Goal: Find contact information: Find contact information

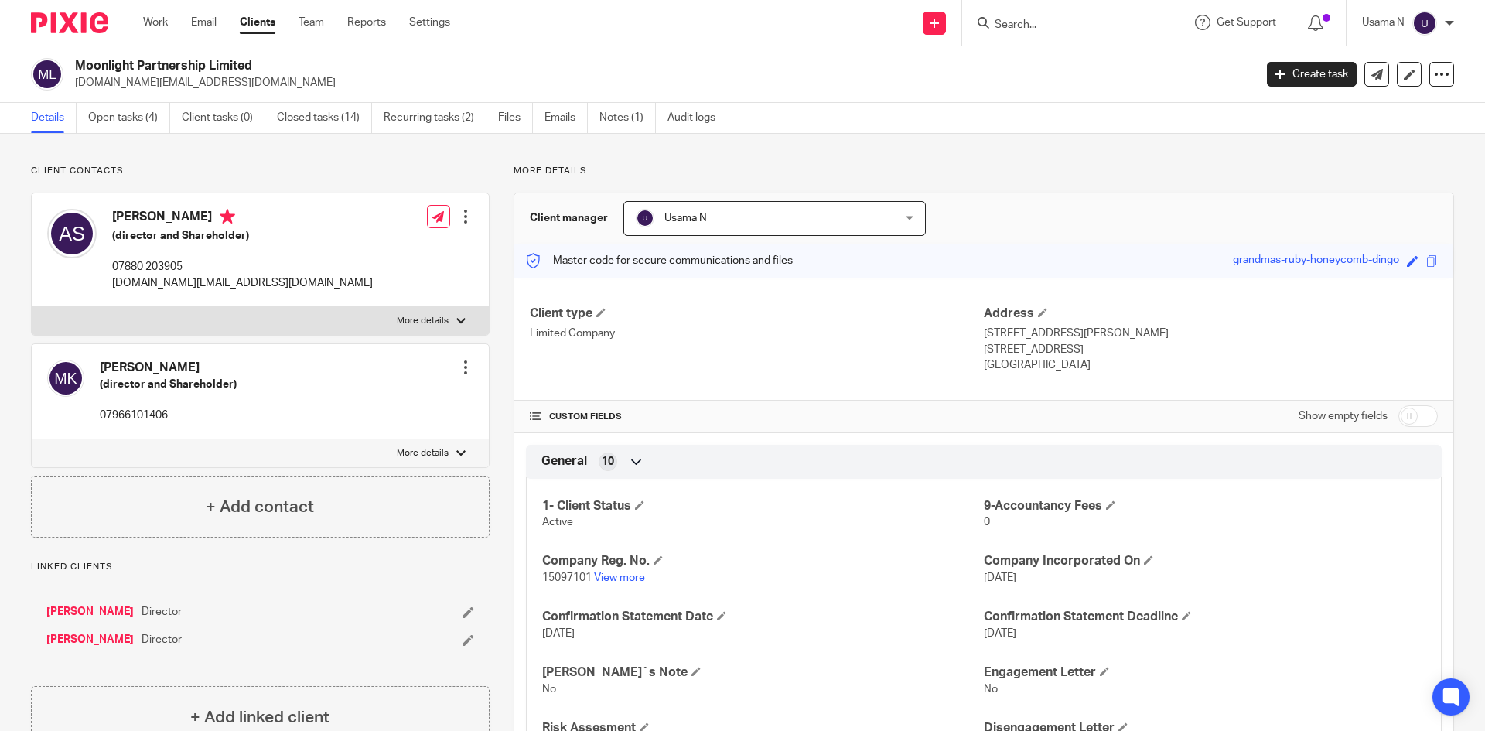
scroll to position [155, 0]
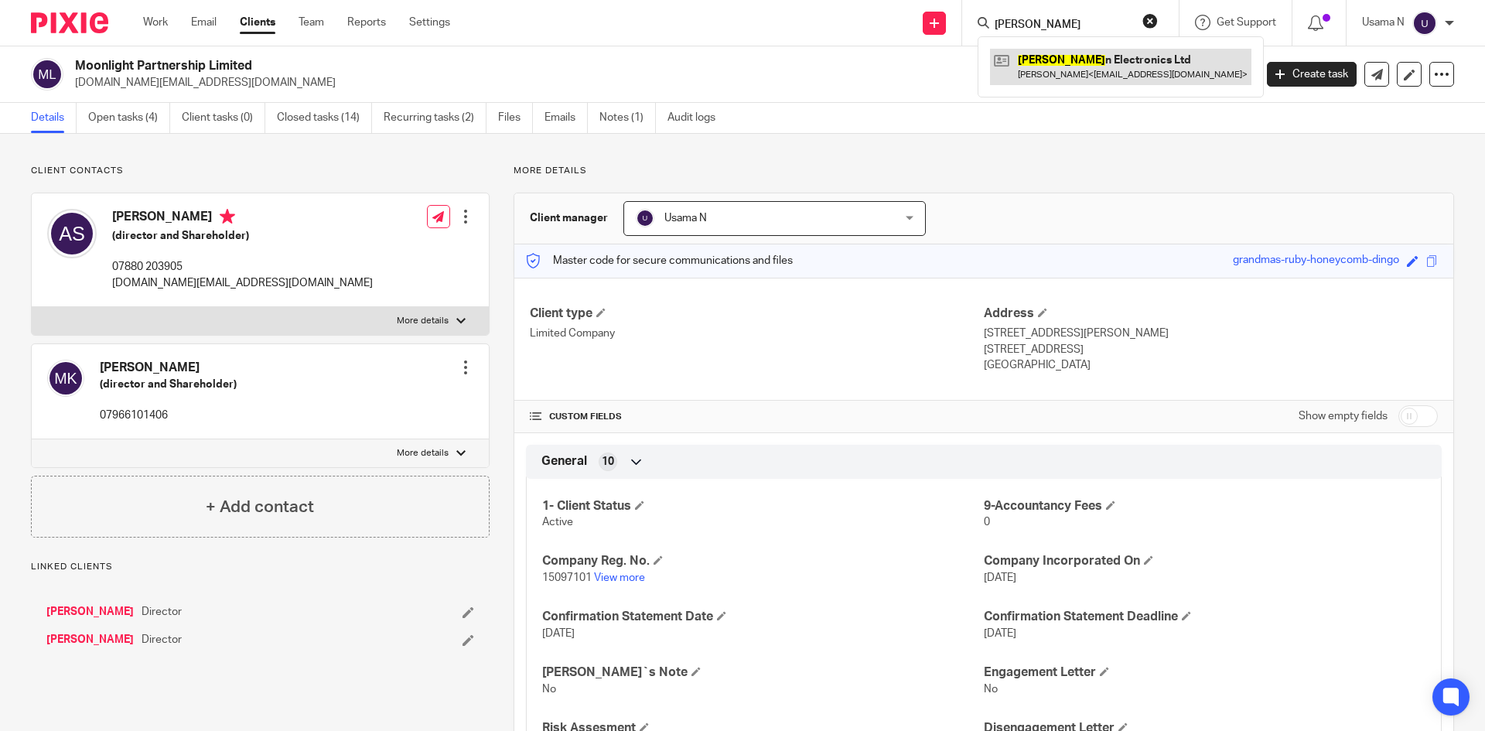
type input "[PERSON_NAME]"
click at [1045, 51] on link at bounding box center [1120, 67] width 261 height 36
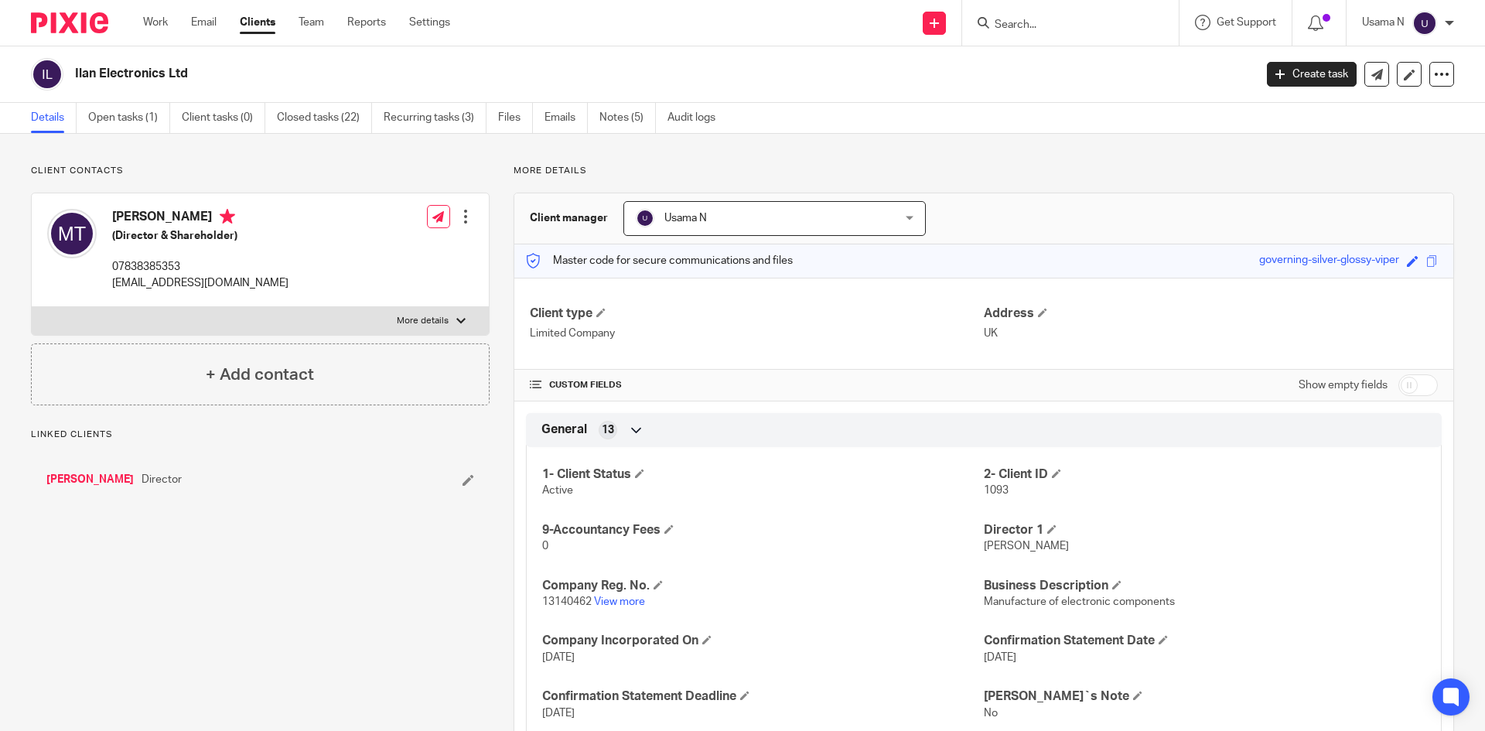
click at [203, 280] on p "mostafat2009@gmail.com" at bounding box center [200, 282] width 176 height 15
copy div "mostafat2009@gmail.com"
click at [1427, 258] on span at bounding box center [1433, 261] width 12 height 12
